Goal: Information Seeking & Learning: Learn about a topic

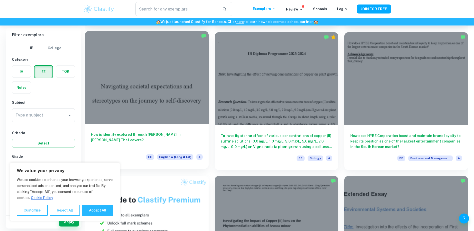
scroll to position [200, 0]
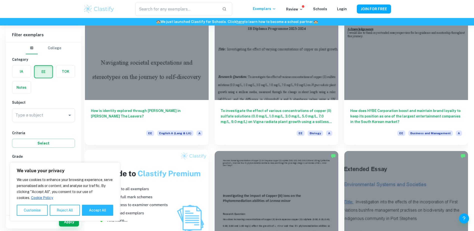
click at [85, 212] on button "Accept All" at bounding box center [97, 210] width 31 height 11
checkbox input "true"
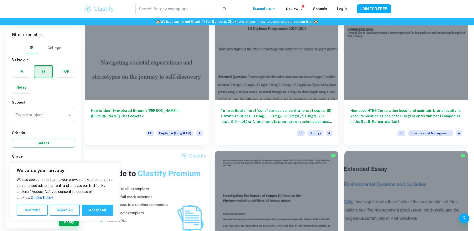
checkbox input "true"
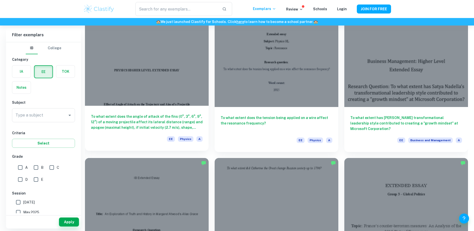
scroll to position [625, 0]
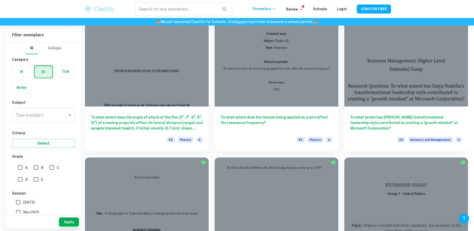
click at [19, 169] on input "A" at bounding box center [20, 168] width 10 height 10
checkbox input "true"
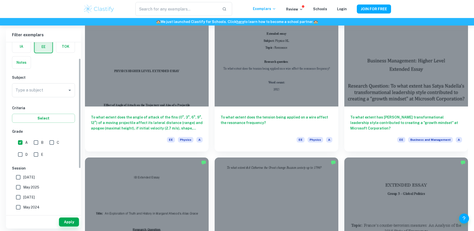
scroll to position [50, 0]
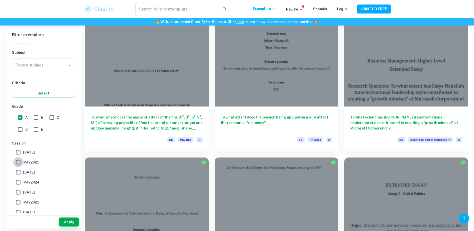
click at [16, 163] on input "May 2025" at bounding box center [18, 162] width 10 height 10
checkbox input "true"
click at [17, 151] on input "[DATE]" at bounding box center [18, 152] width 10 height 10
checkbox input "true"
click at [63, 222] on button "Apply" at bounding box center [69, 222] width 20 height 9
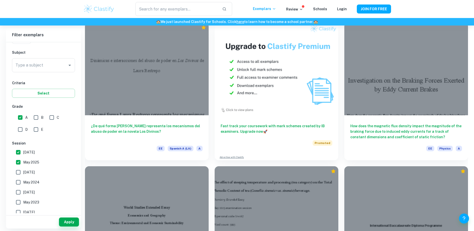
scroll to position [1050, 0]
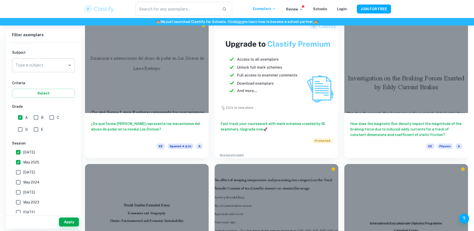
click at [27, 64] on input "Type a subject" at bounding box center [39, 66] width 51 height 10
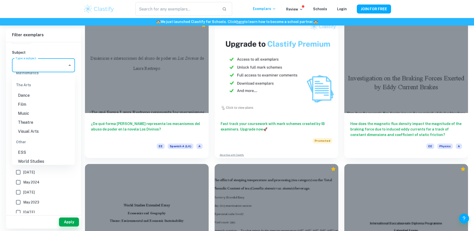
scroll to position [668, 0]
click at [25, 143] on li "ESS" at bounding box center [43, 140] width 63 height 9
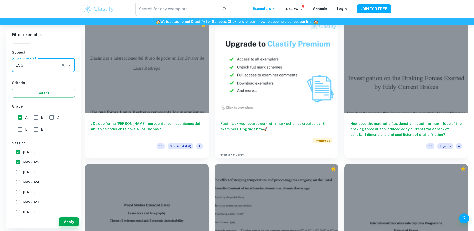
click at [50, 70] on div "Type a subject" at bounding box center [43, 65] width 63 height 14
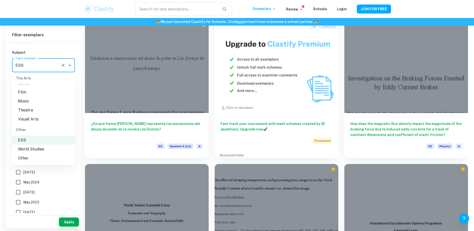
click at [34, 148] on li "World Studies" at bounding box center [43, 149] width 63 height 9
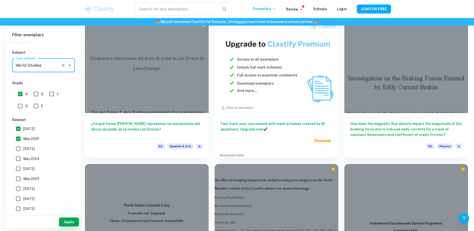
click at [50, 64] on input "Type a subject" at bounding box center [36, 66] width 45 height 10
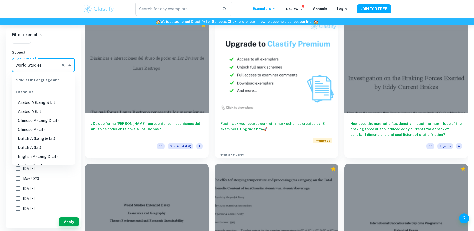
scroll to position [657, 0]
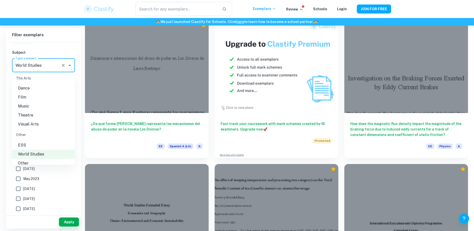
click at [35, 150] on li "ESS" at bounding box center [43, 145] width 63 height 9
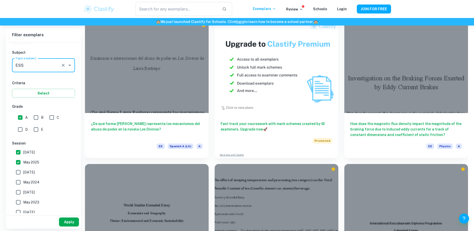
click at [74, 223] on button "Apply" at bounding box center [69, 222] width 20 height 9
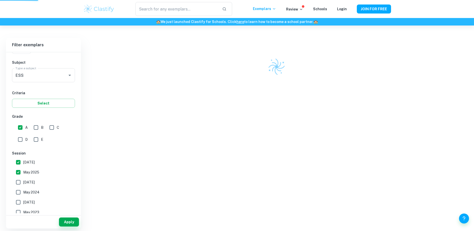
scroll to position [26, 0]
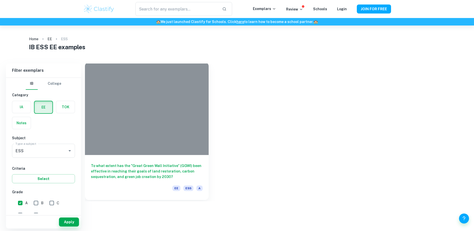
click at [147, 172] on h6 "To what extent has the "Great Green Wall Initiative” (GGWI) been effective in r…" at bounding box center [147, 171] width 112 height 17
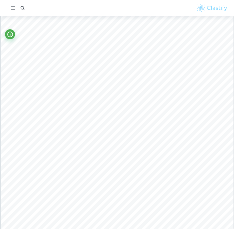
scroll to position [850, 0]
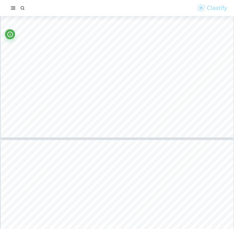
type input "4"
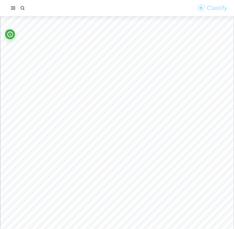
scroll to position [1050, 0]
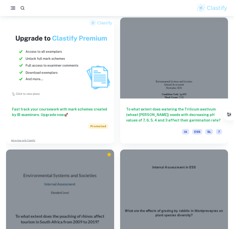
scroll to position [3725, 0]
